Goal: Navigation & Orientation: Find specific page/section

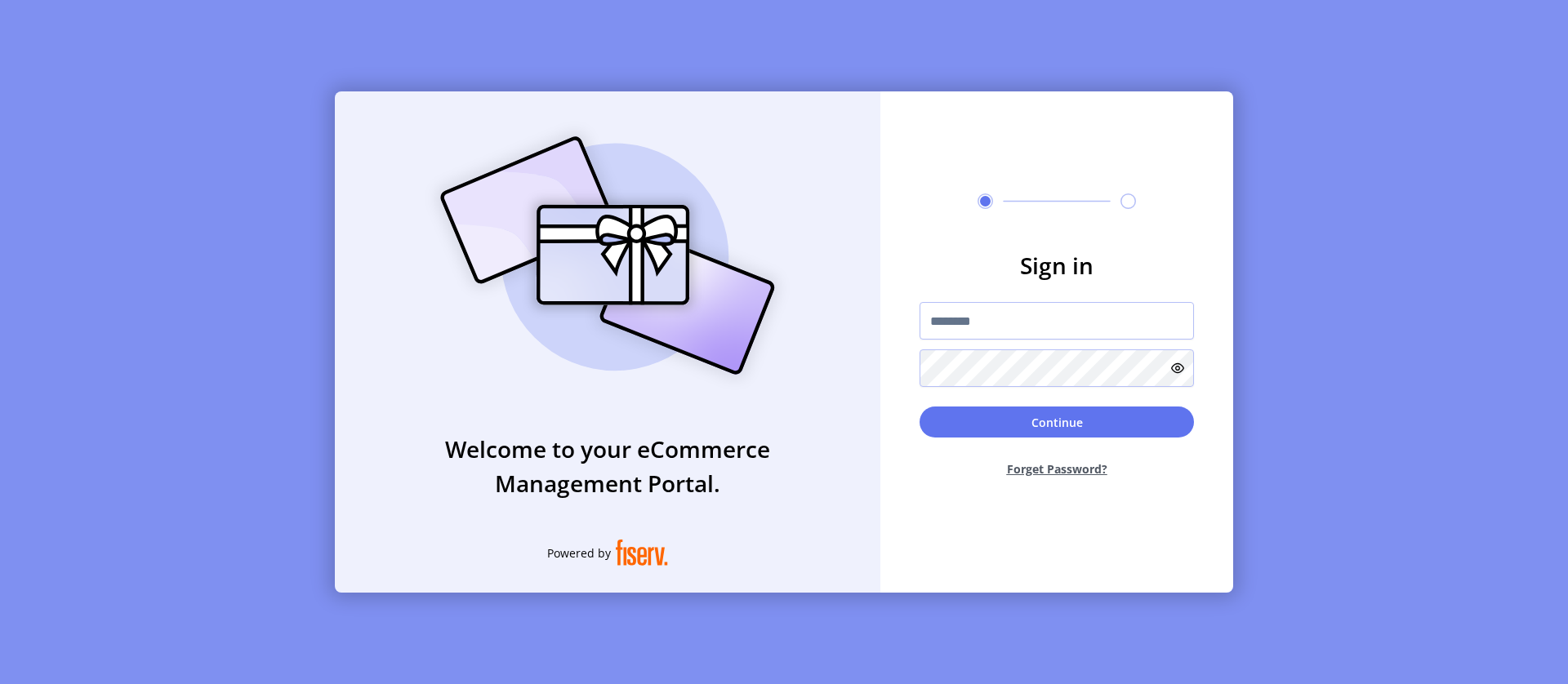
click at [1057, 321] on input "text" at bounding box center [1057, 321] width 274 height 37
type input "**********"
click at [1057, 422] on button "Continue" at bounding box center [1057, 422] width 274 height 31
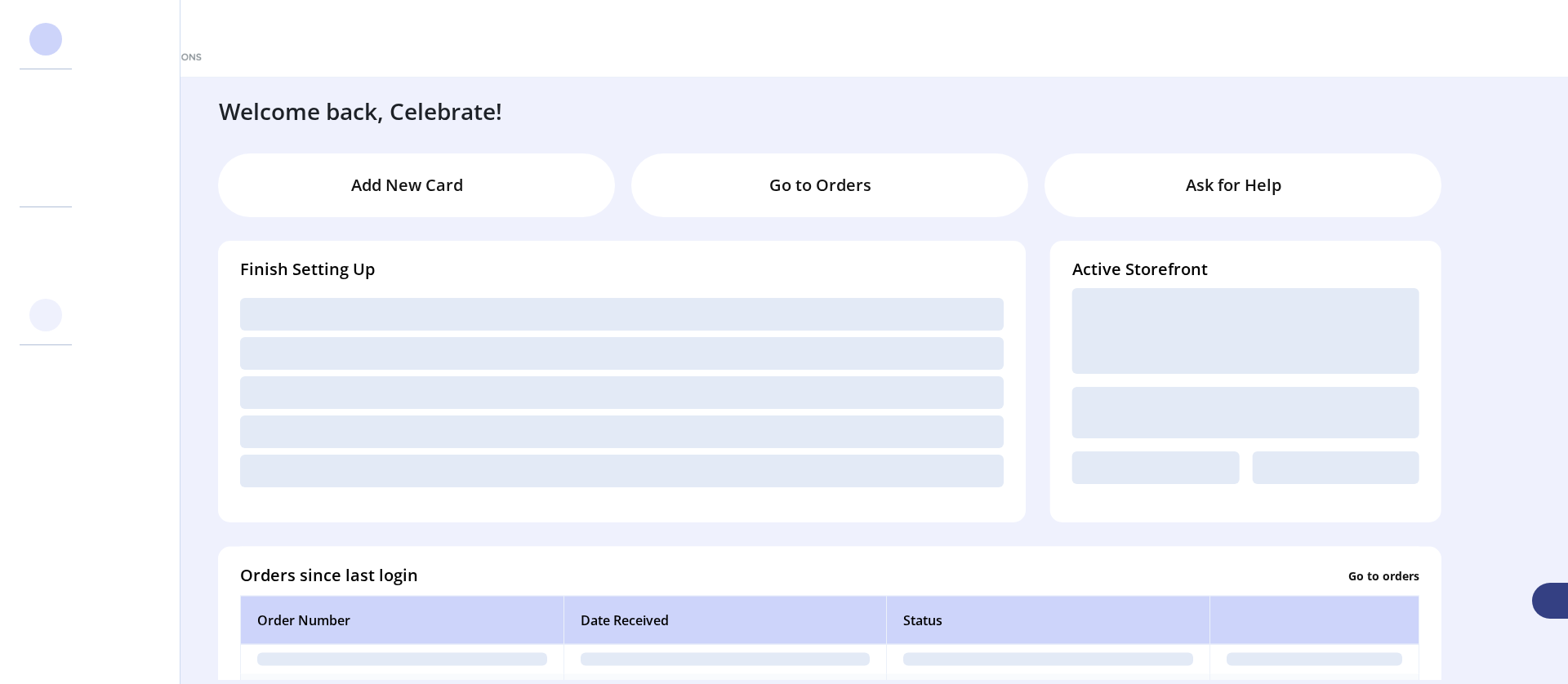
click at [45, 315] on svg-icon at bounding box center [46, 316] width 26 height 26
